Goal: Task Accomplishment & Management: Manage account settings

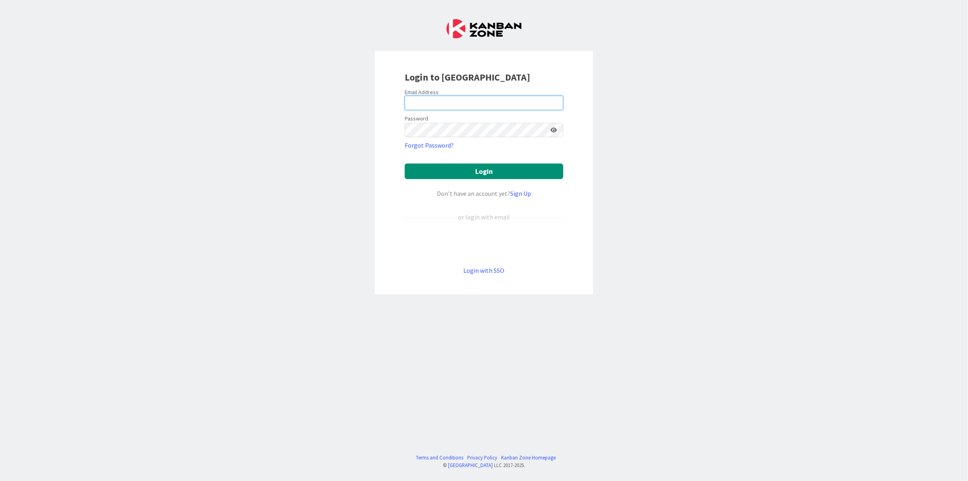
click at [446, 104] on input "email" at bounding box center [484, 103] width 159 height 14
type input "[EMAIL_ADDRESS][DOMAIN_NAME]"
click at [439, 168] on button "Login" at bounding box center [484, 171] width 159 height 16
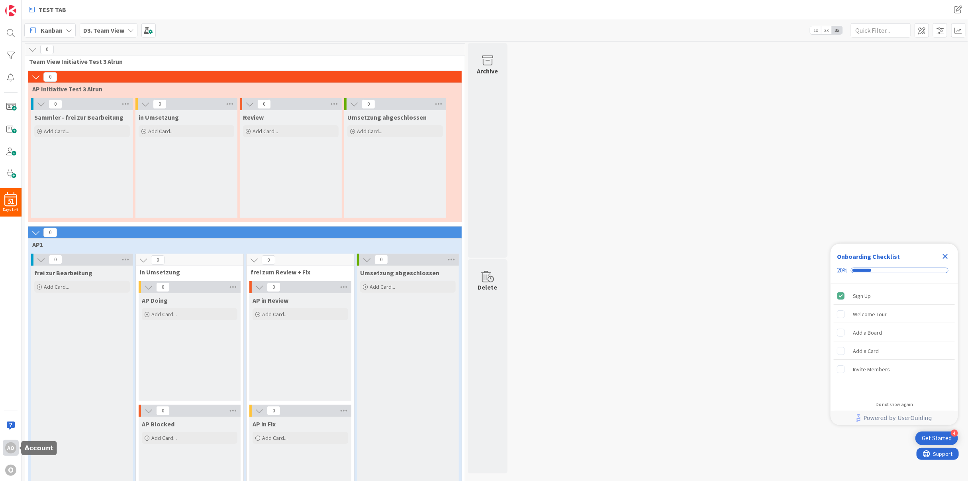
click at [5, 450] on div "AO" at bounding box center [10, 447] width 11 height 11
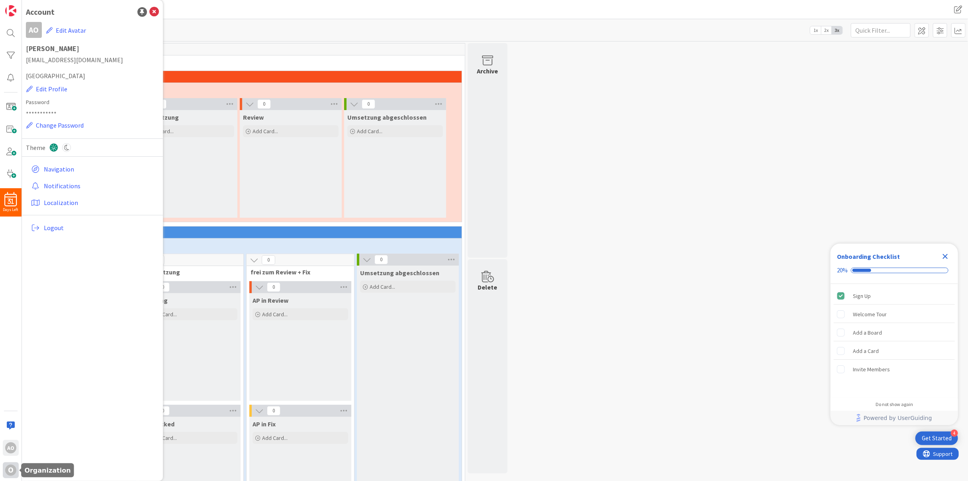
click at [11, 470] on div "O" at bounding box center [10, 469] width 11 height 11
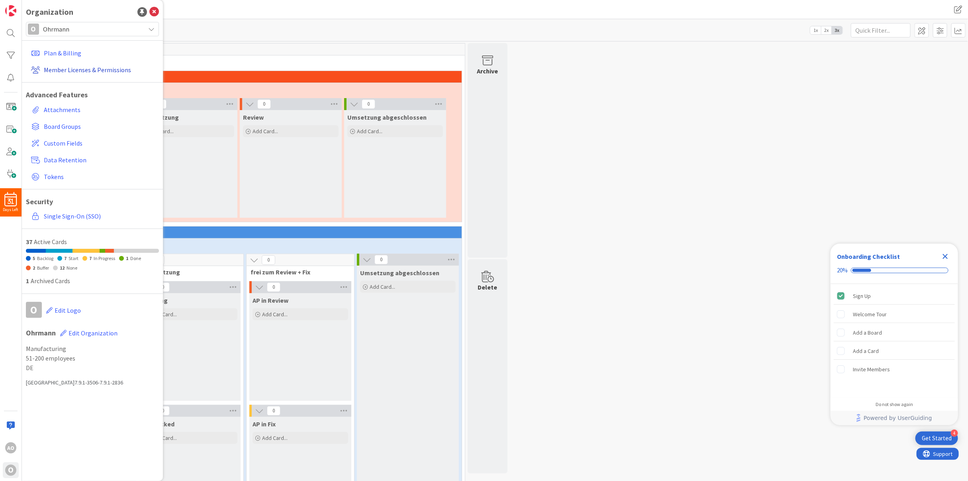
click at [53, 67] on link "Member Licenses & Permissions" at bounding box center [93, 70] width 131 height 14
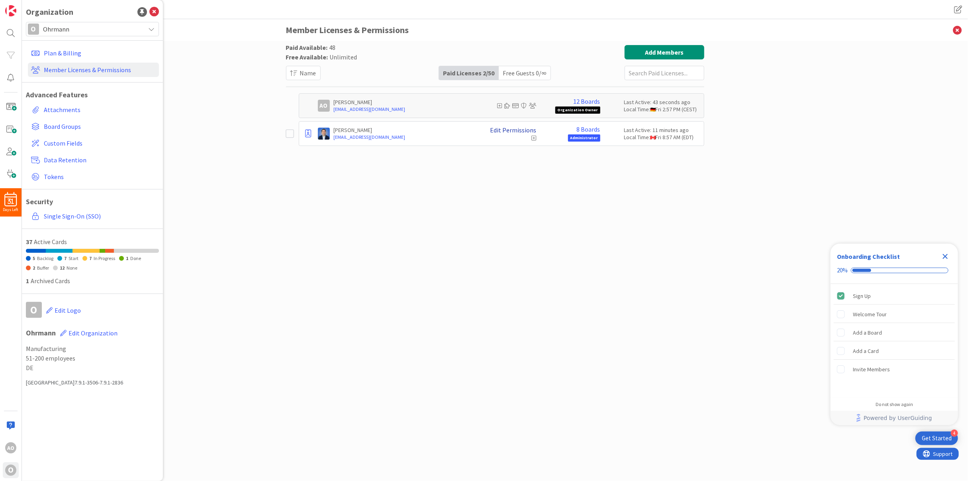
click at [504, 130] on link "Edit Permissions" at bounding box center [514, 129] width 46 height 7
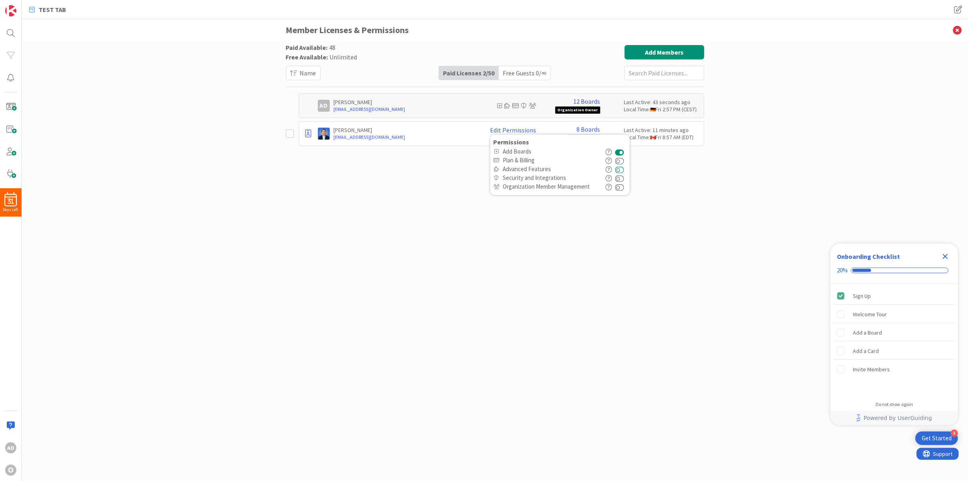
click at [622, 169] on button at bounding box center [620, 169] width 9 height 9
click at [482, 241] on div "Paid Available: 48 Free Available: Unlimited Name Paid Licenses 2 / 50 Free Gue…" at bounding box center [495, 253] width 418 height 416
click at [956, 29] on icon at bounding box center [958, 30] width 21 height 22
